Goal: Information Seeking & Learning: Learn about a topic

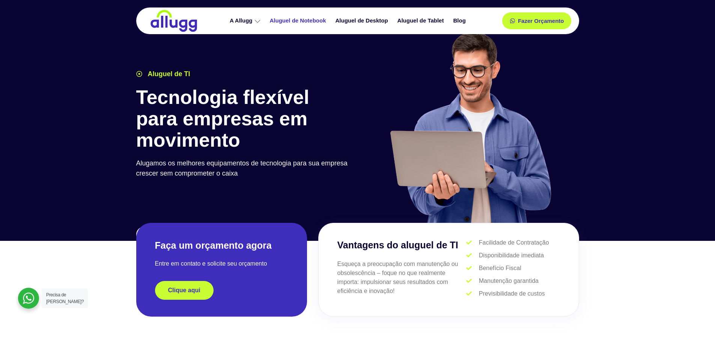
click at [285, 23] on link "Aluguel de Notebook" at bounding box center [299, 20] width 66 height 13
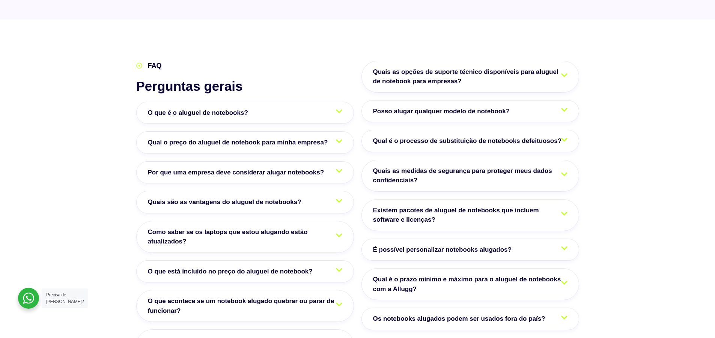
scroll to position [1216, 0]
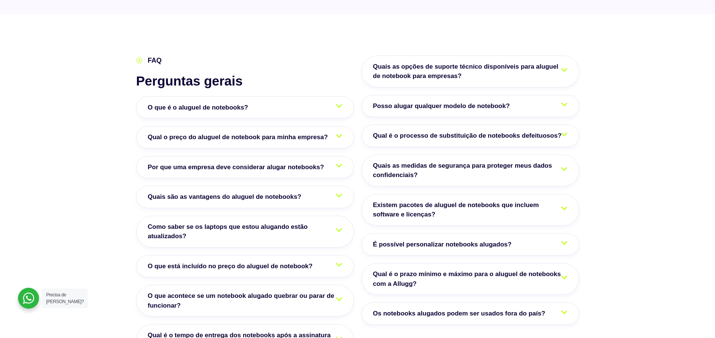
click at [273, 96] on link "O que é o aluguel de notebooks?" at bounding box center [245, 107] width 218 height 23
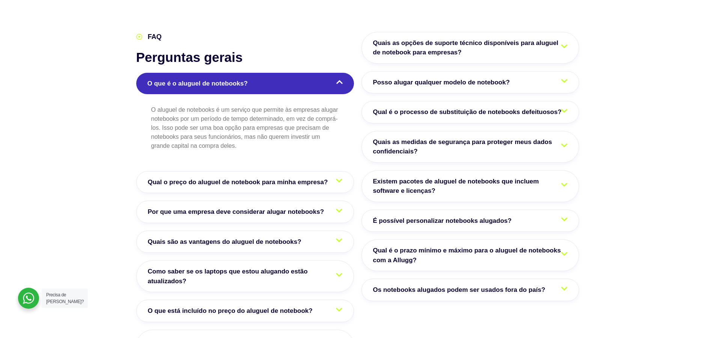
scroll to position [1306, 0]
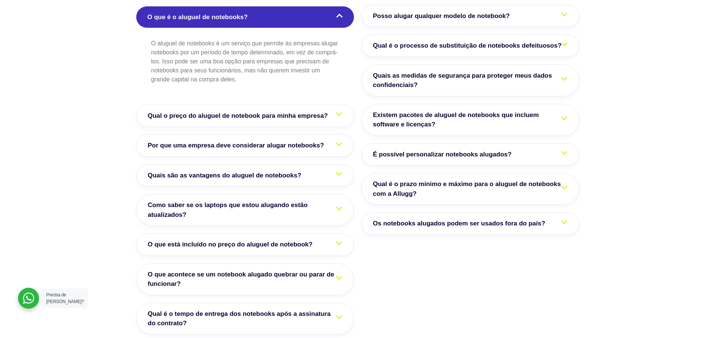
click at [326, 105] on link "Qual o preço do aluguel de notebook para minha empresa?" at bounding box center [245, 116] width 218 height 23
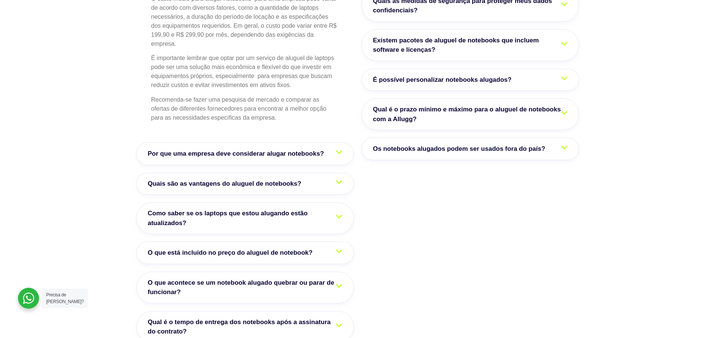
scroll to position [1397, 0]
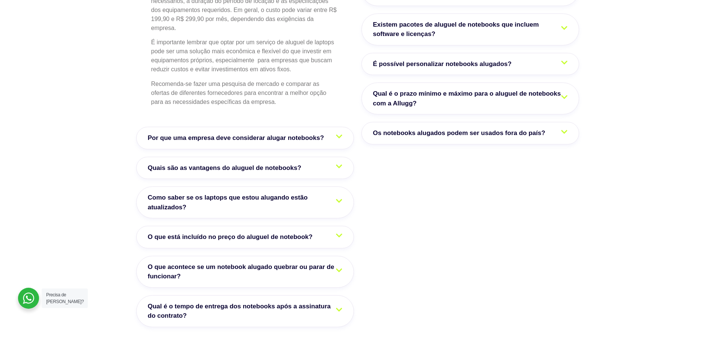
click at [310, 302] on span "Qual é o tempo de entrega dos notebooks após a assinatura do contrato?" at bounding box center [245, 311] width 194 height 19
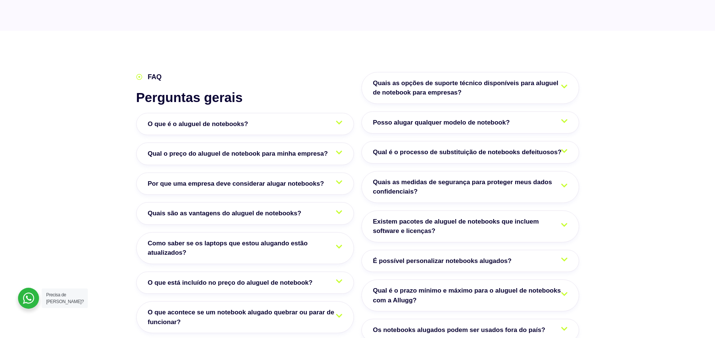
scroll to position [1198, 0]
